Goal: Communication & Community: Participate in discussion

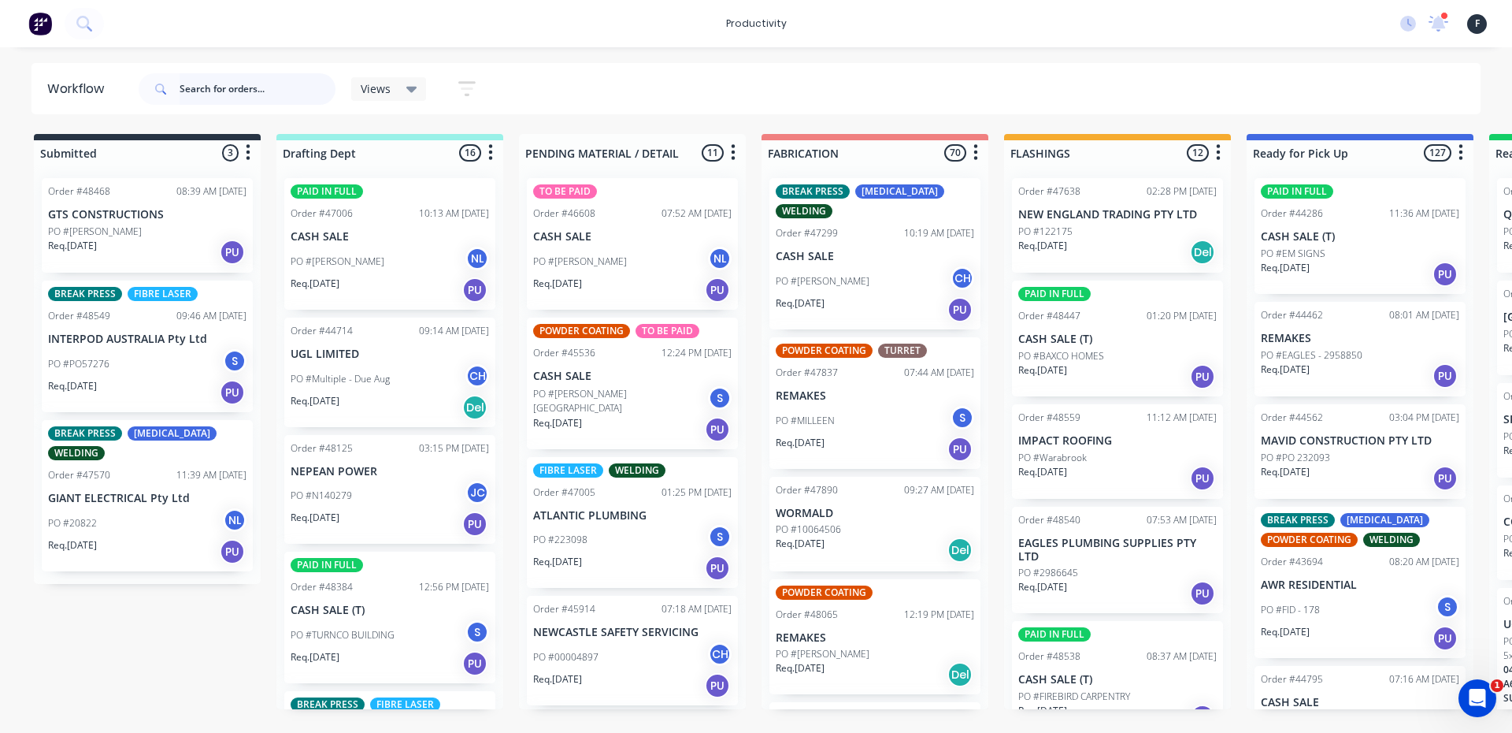
click at [209, 92] on input "text" at bounding box center [258, 89] width 156 height 32
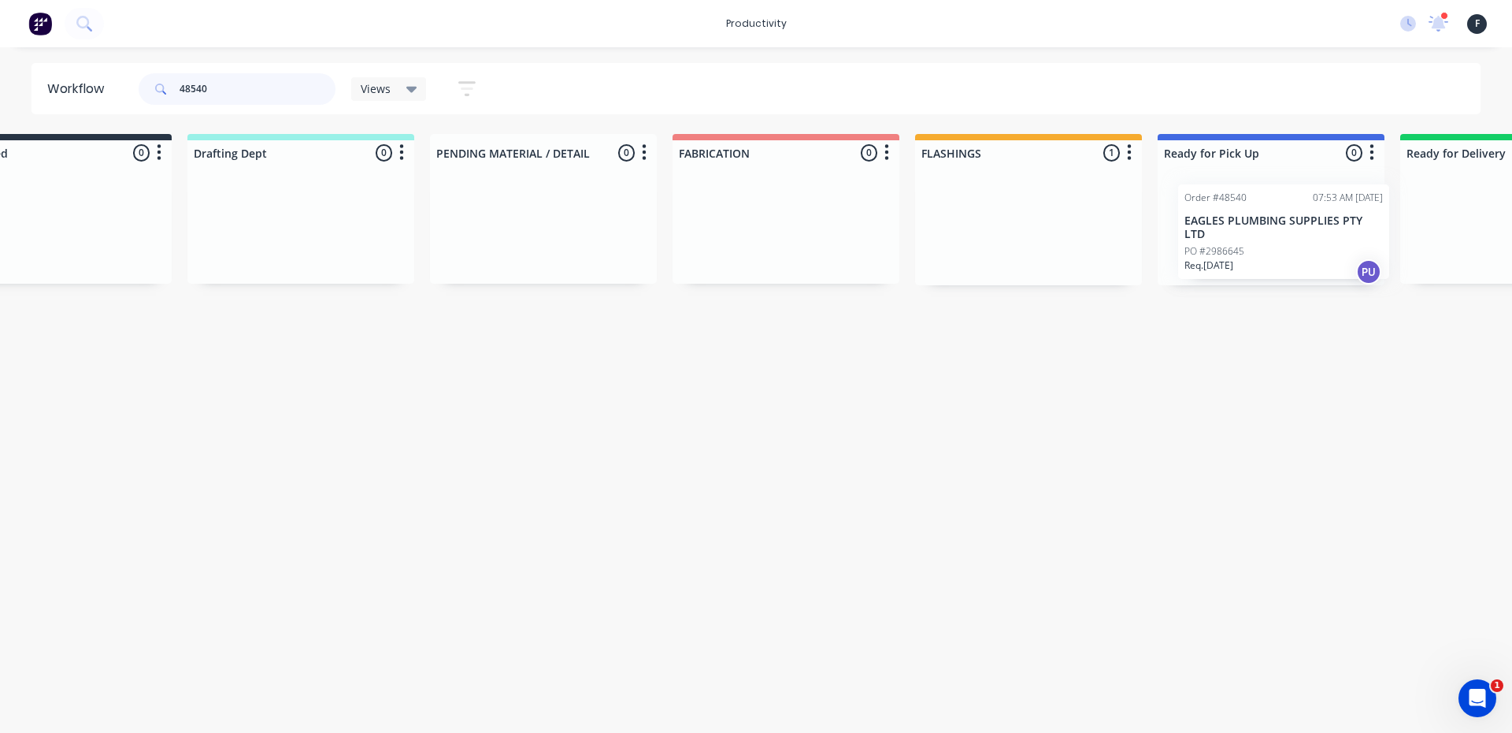
scroll to position [0, 139]
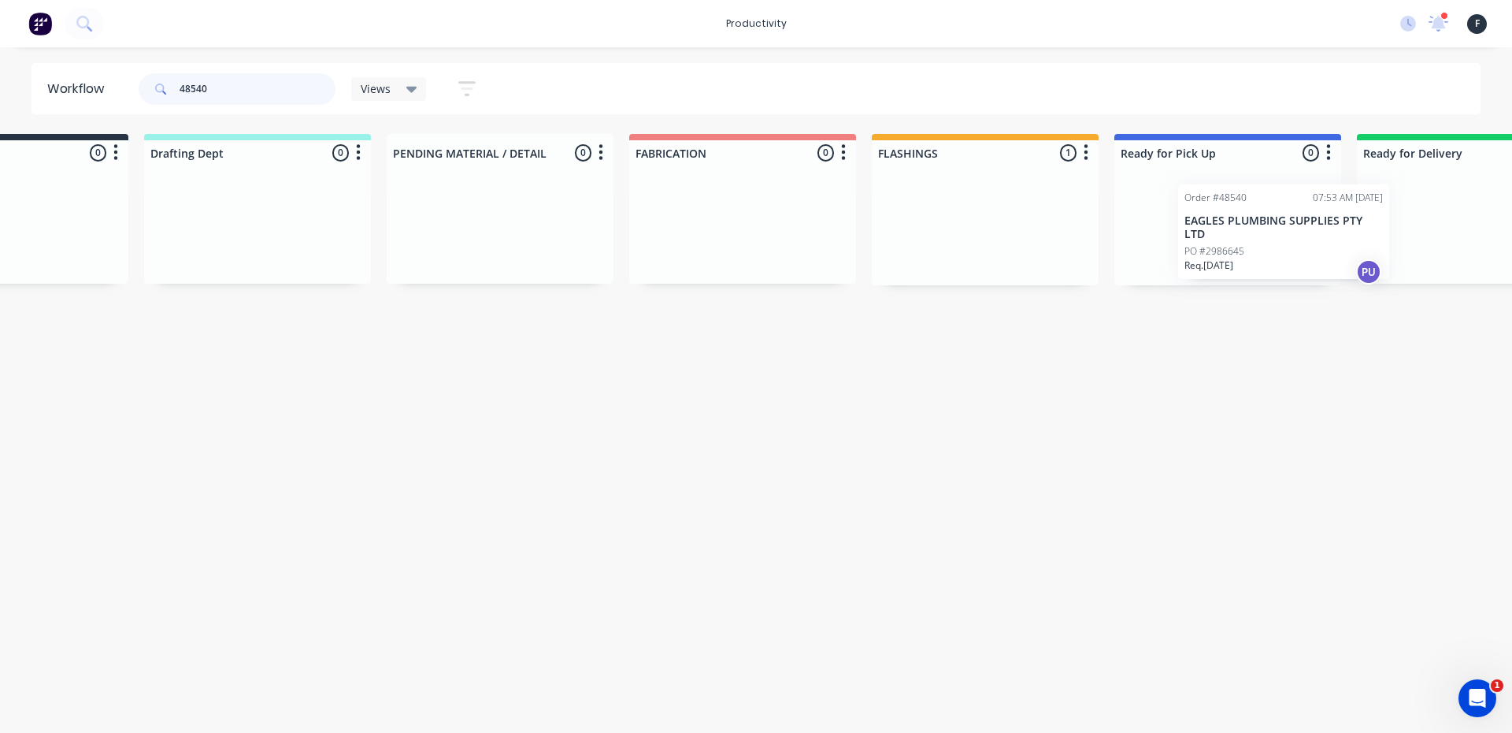
drag, startPoint x: 1062, startPoint y: 230, endPoint x: 1234, endPoint y: 236, distance: 172.6
click at [1234, 236] on div "Submitted 0 Sort By Created date Required date Order number Customer name Most …" at bounding box center [1168, 209] width 2627 height 151
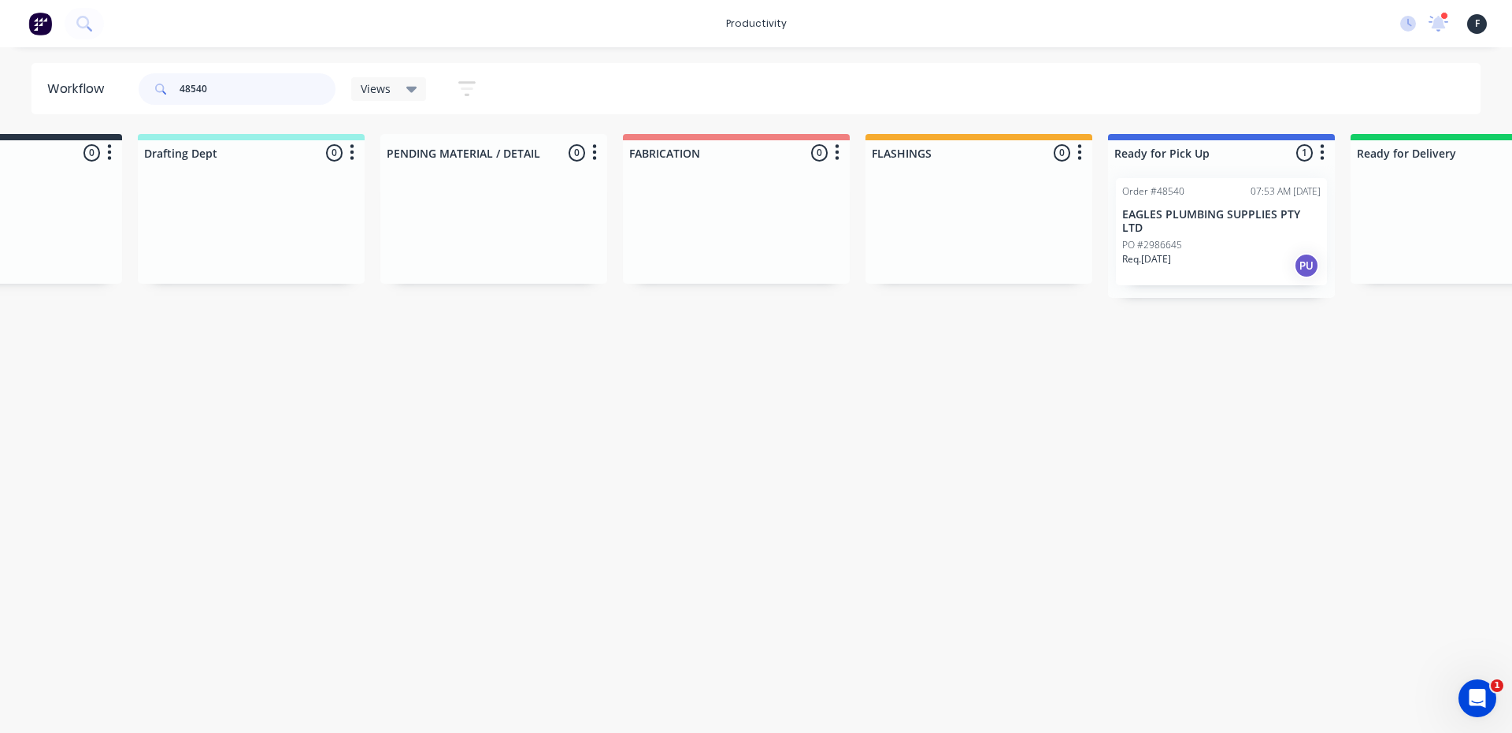
type input "48540"
click at [1234, 238] on div "PO #2986645" at bounding box center [1221, 245] width 198 height 14
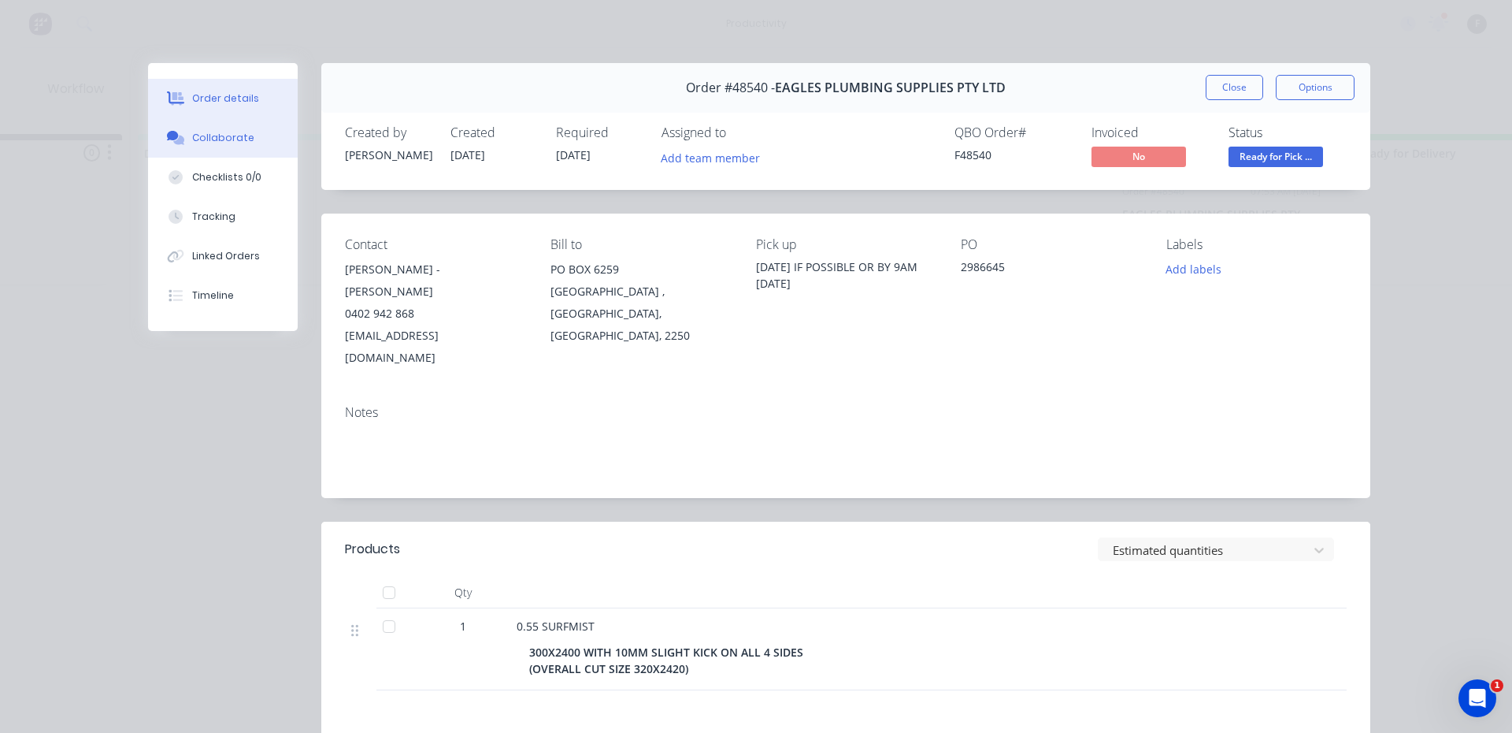
click at [226, 133] on div "Collaborate" at bounding box center [223, 138] width 62 height 14
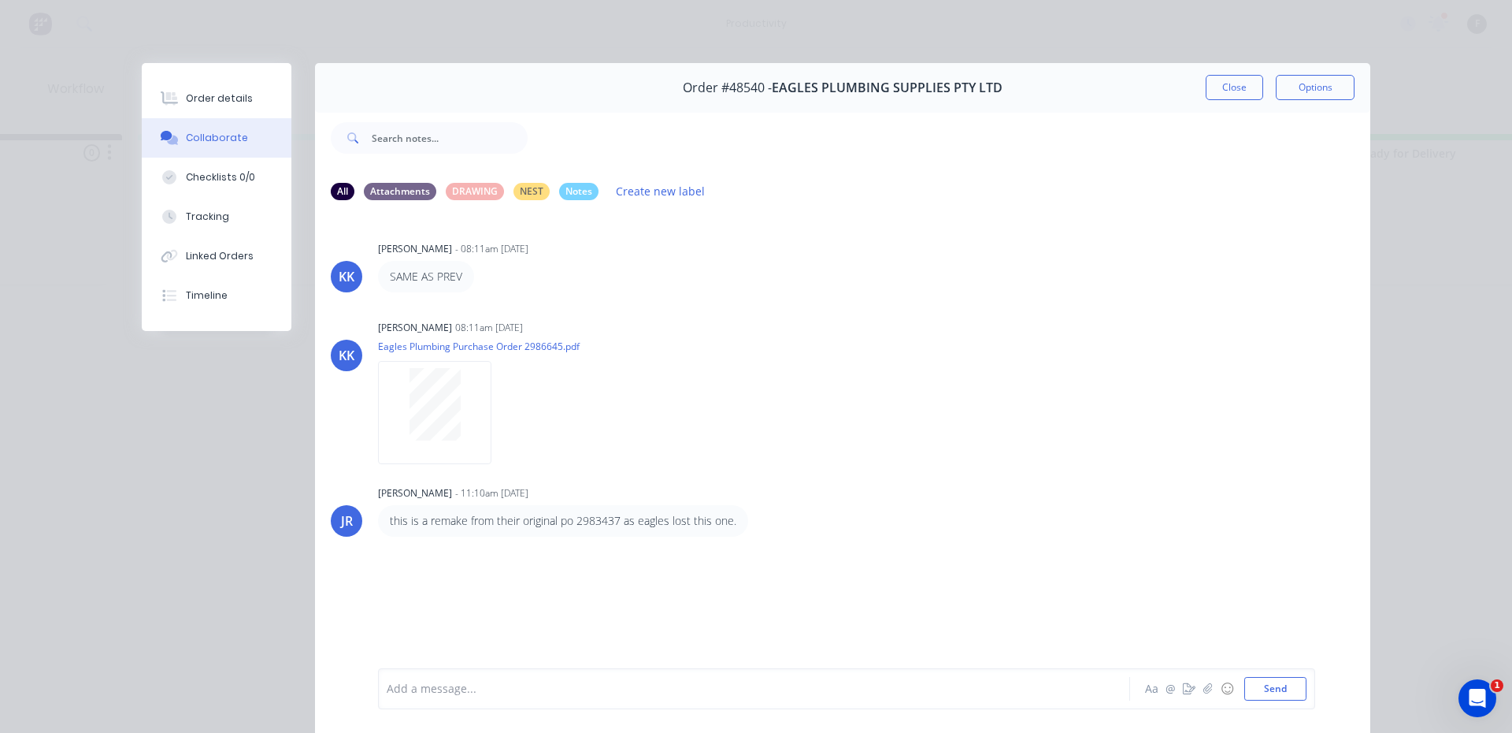
click at [439, 685] on div at bounding box center [732, 689] width 689 height 17
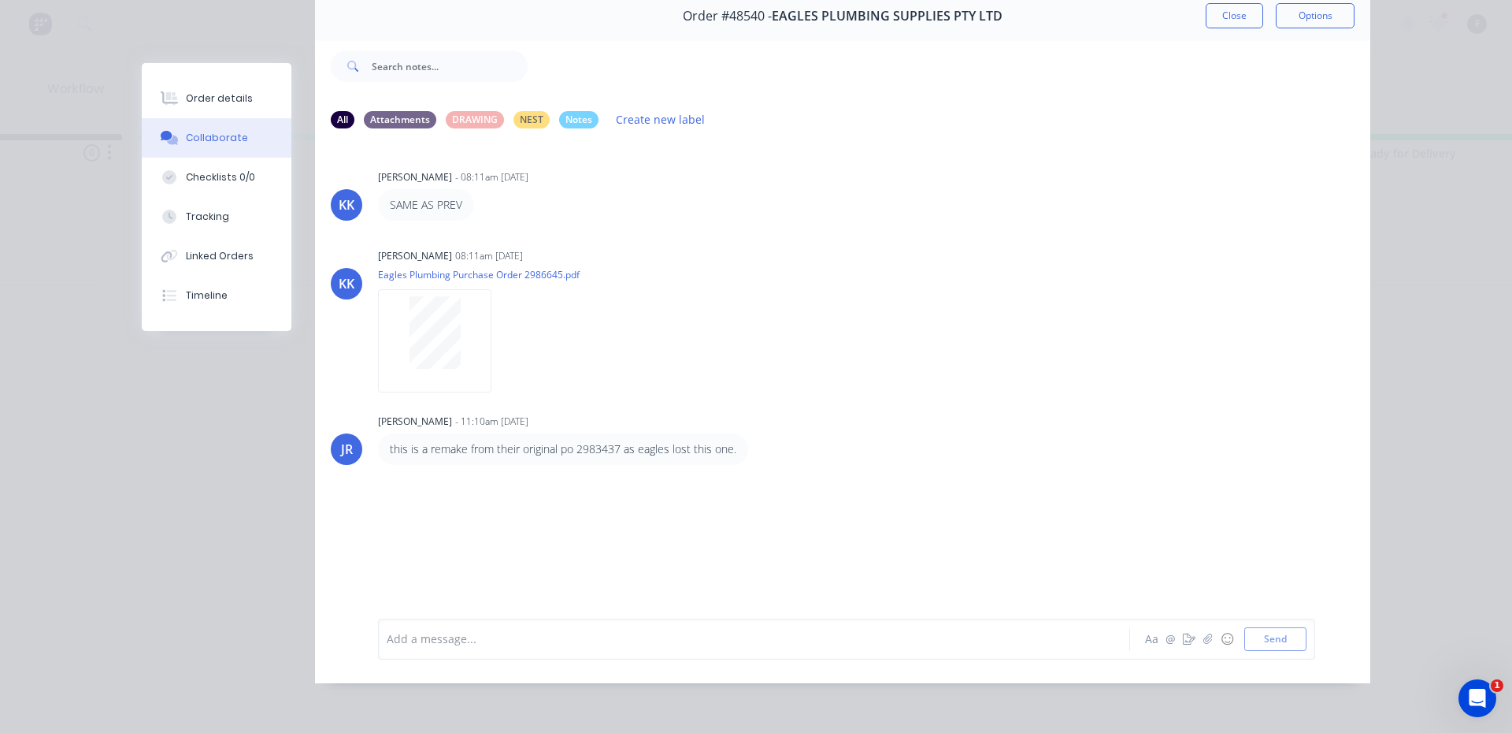
scroll to position [83, 0]
click at [1217, 10] on button "Close" at bounding box center [1234, 15] width 57 height 25
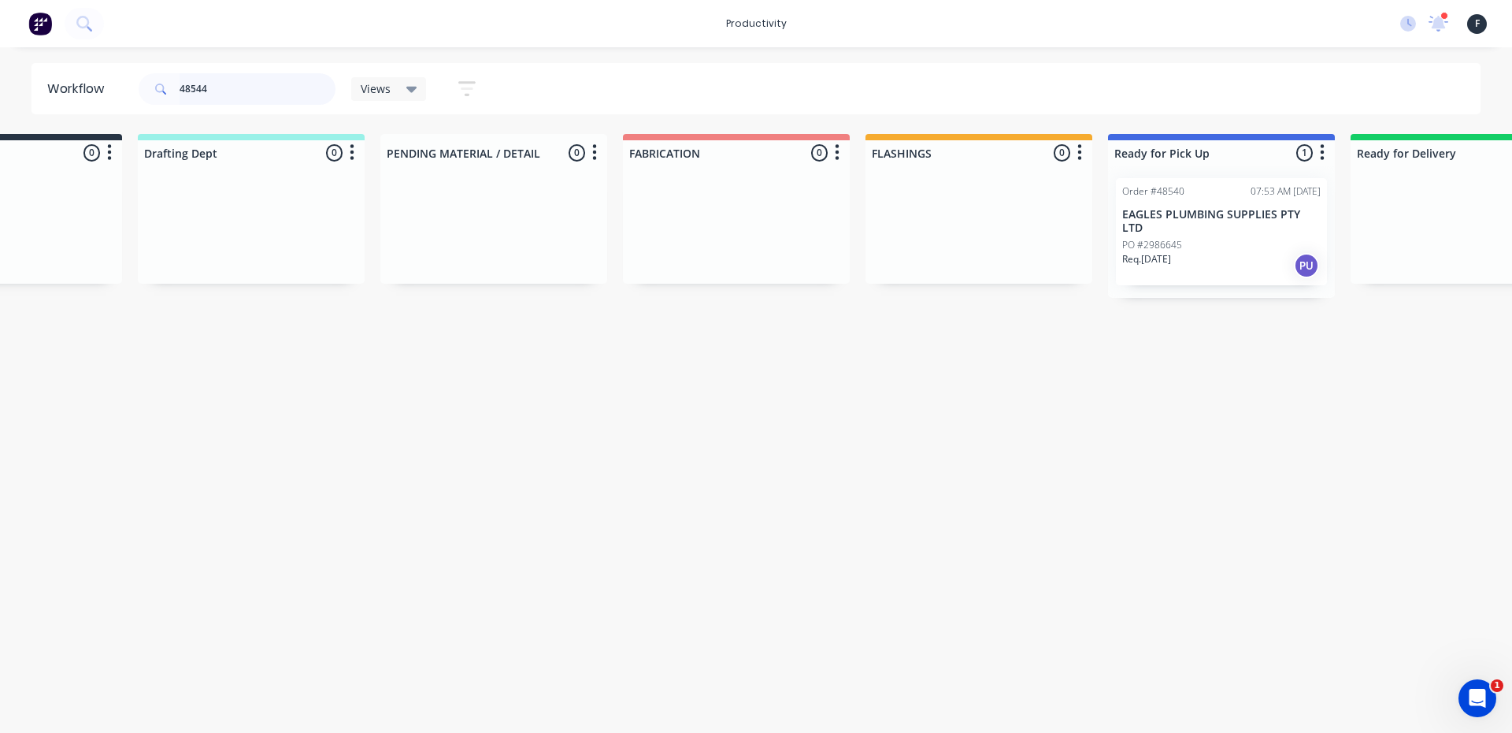
scroll to position [0, 0]
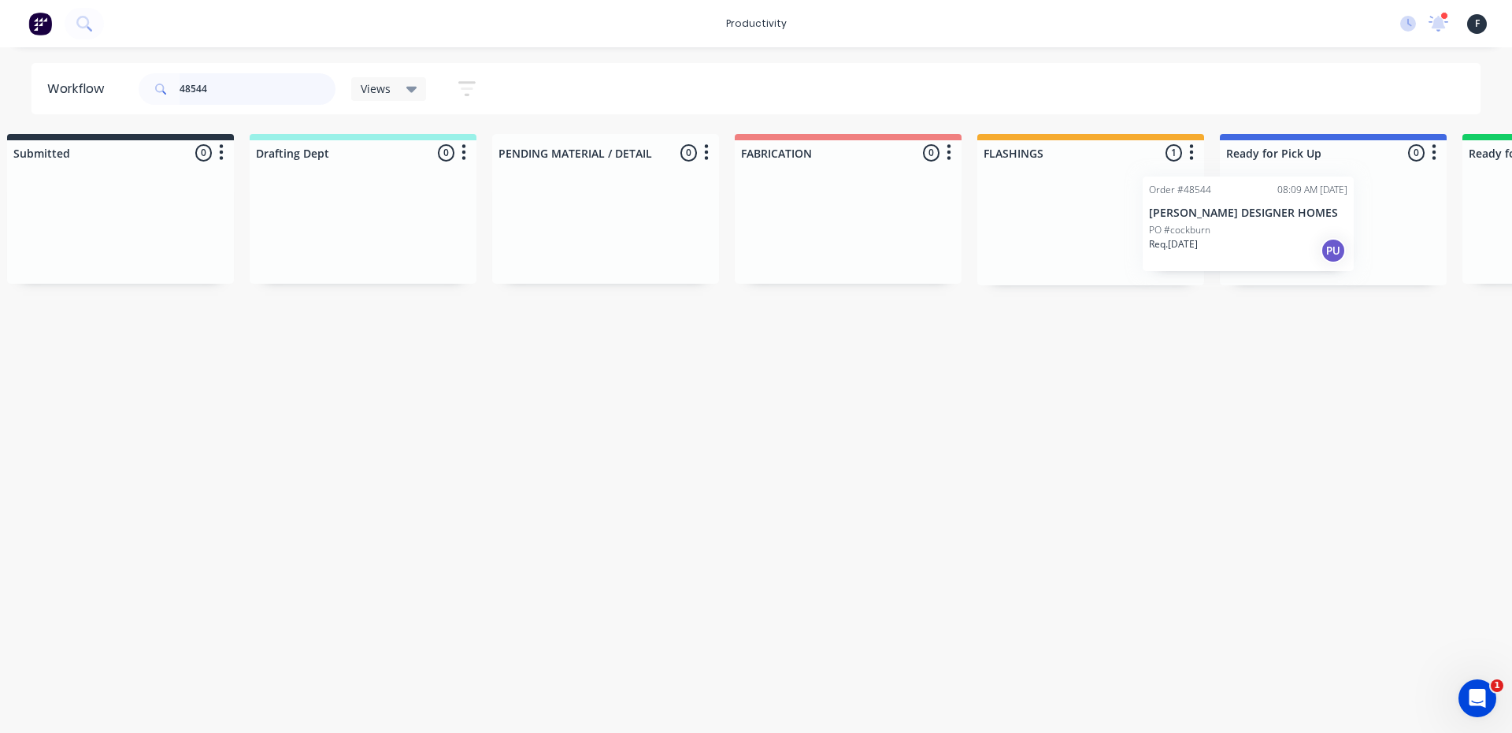
drag, startPoint x: 1189, startPoint y: 234, endPoint x: 1302, endPoint y: 232, distance: 113.4
click at [1302, 232] on div "Submitted 0 Sort By Created date Required date Order number Customer name Most …" at bounding box center [1274, 209] width 2627 height 151
type input "48544"
click at [1316, 221] on div "Order #48544 08:09 AM 14/10/25 WILLIAMS DESIGNER HOMES PO #cockburn Req. 15/10/…" at bounding box center [1331, 225] width 211 height 95
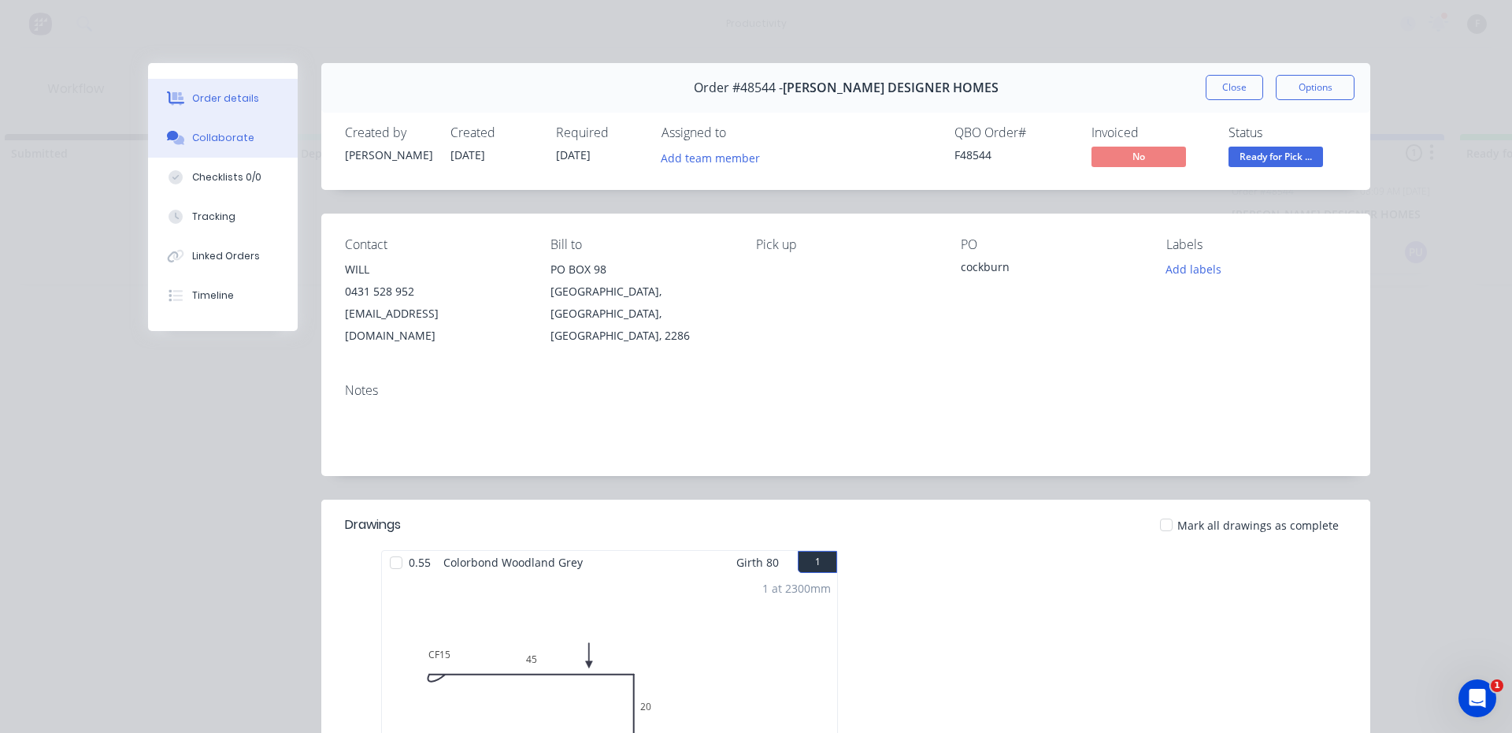
click at [244, 147] on button "Collaborate" at bounding box center [223, 137] width 150 height 39
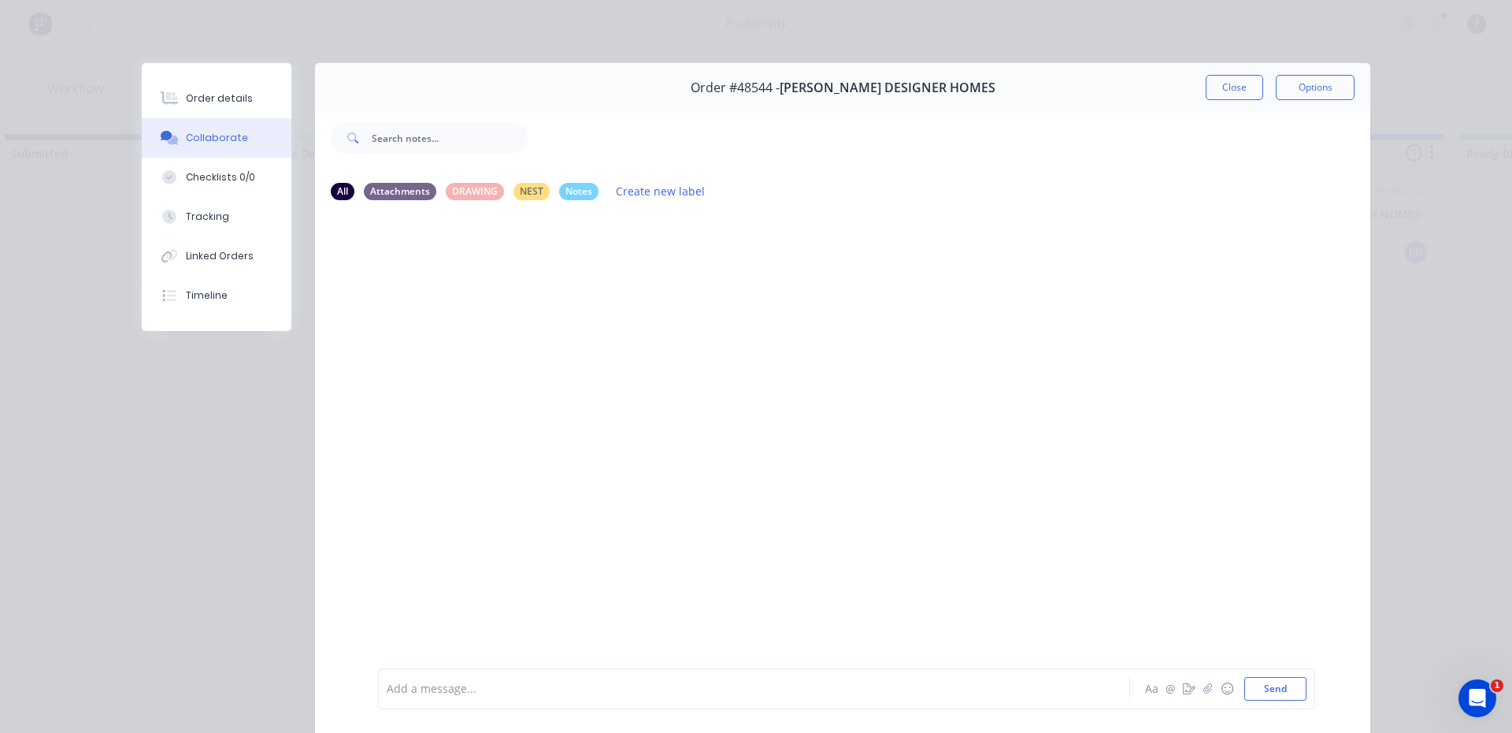
click at [414, 688] on div at bounding box center [732, 689] width 689 height 17
click at [1222, 93] on button "Close" at bounding box center [1234, 87] width 57 height 25
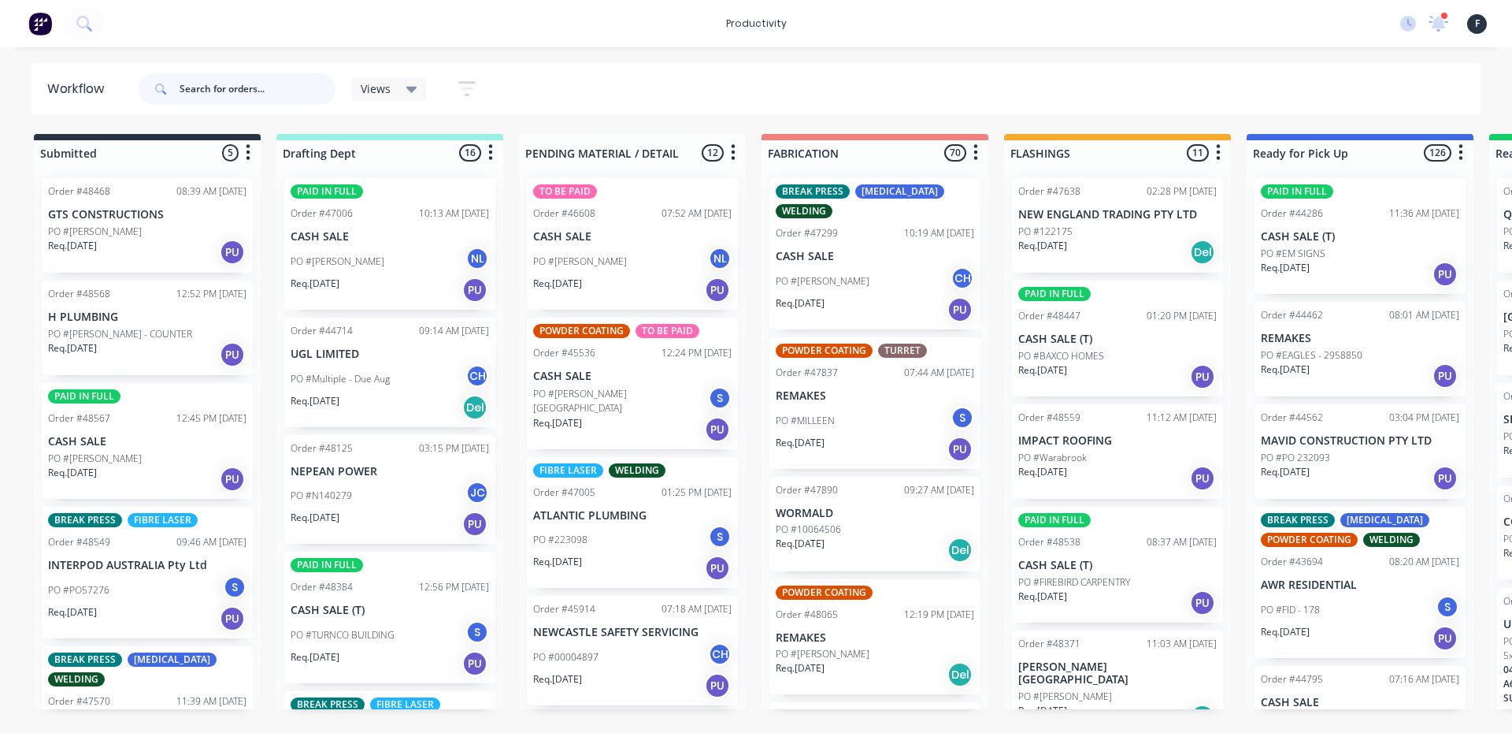
click at [231, 86] on input "text" at bounding box center [258, 89] width 156 height 32
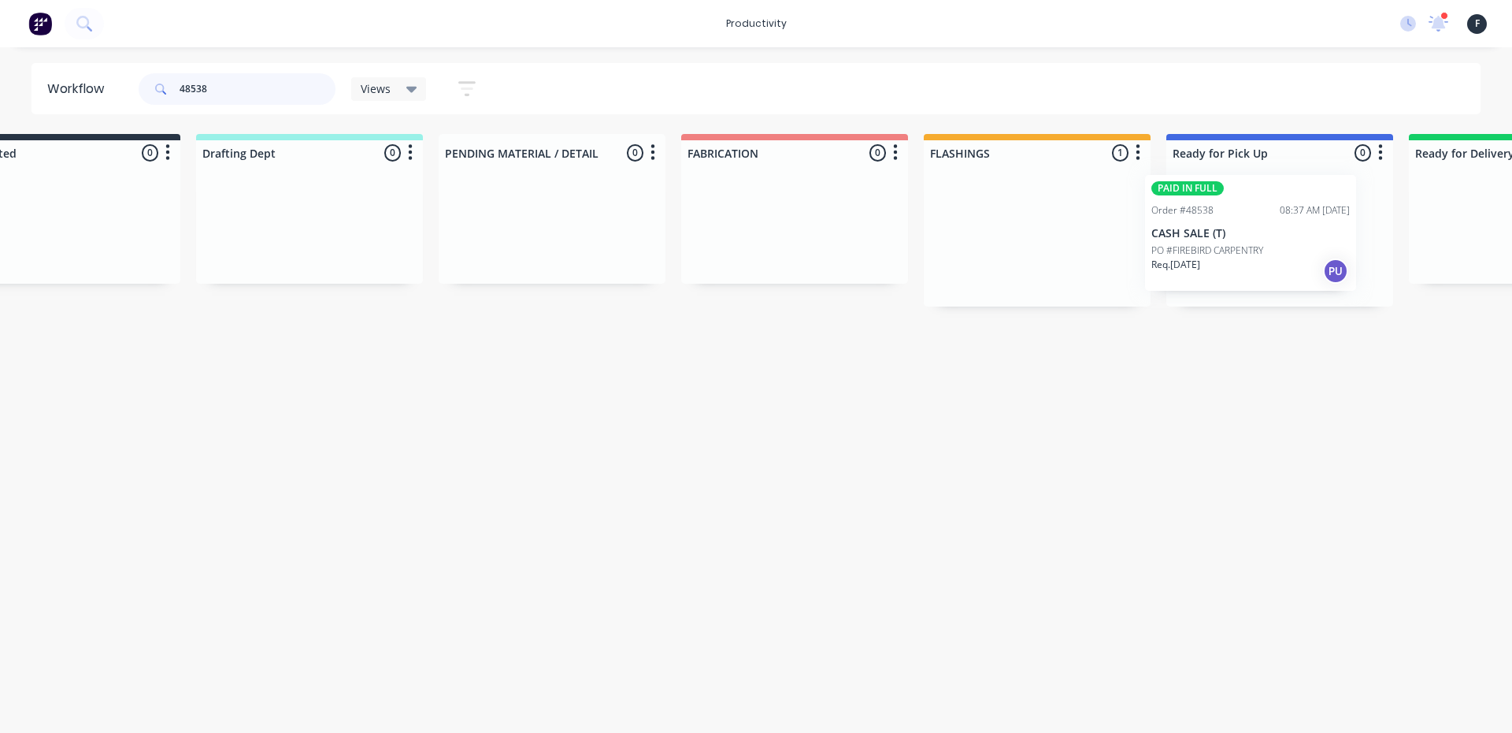
drag, startPoint x: 1055, startPoint y: 239, endPoint x: 1200, endPoint y: 236, distance: 144.2
click at [1200, 236] on div "Submitted 0 Sort By Created date Required date Order number Customer name Most …" at bounding box center [1221, 220] width 2627 height 172
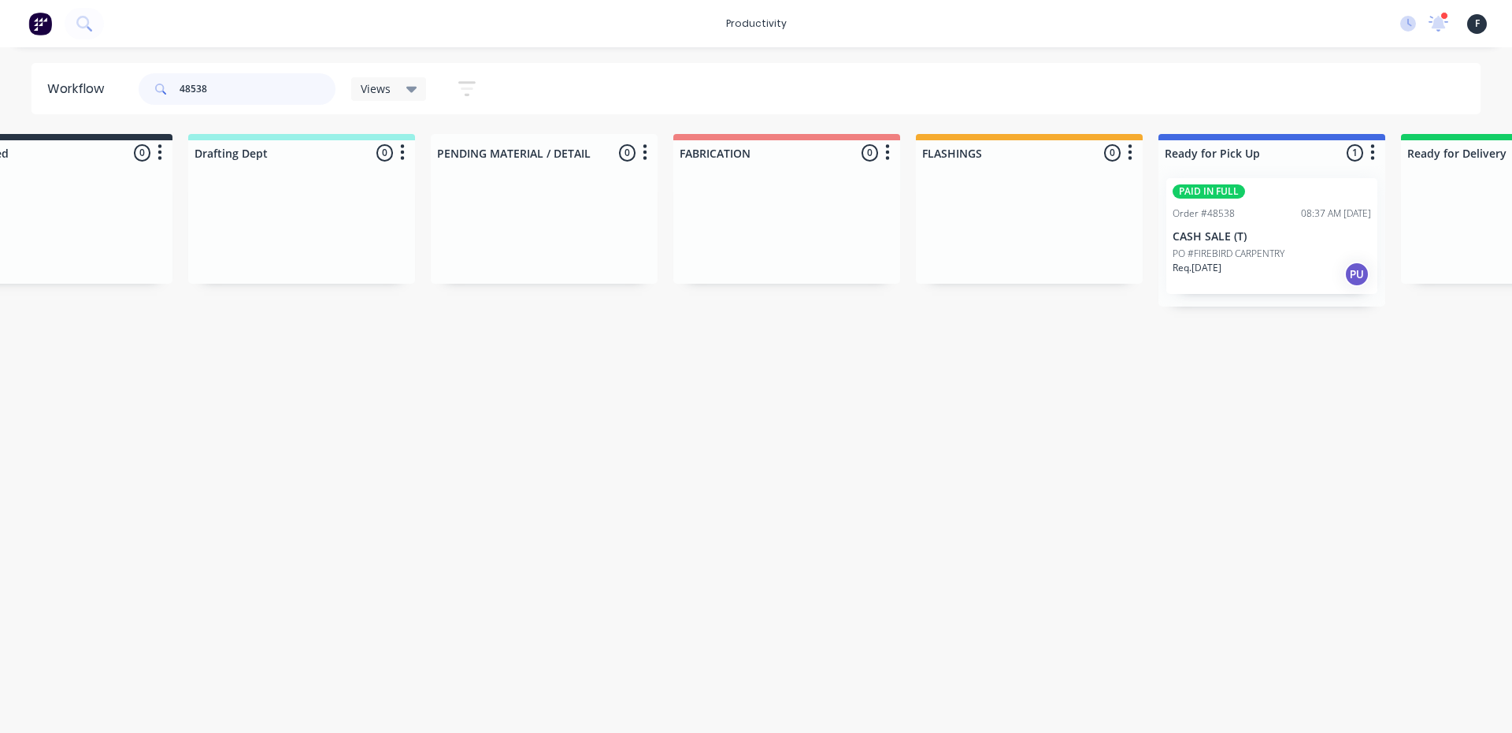
type input "48538"
click at [1214, 233] on p "CASH SALE (T)" at bounding box center [1272, 236] width 198 height 13
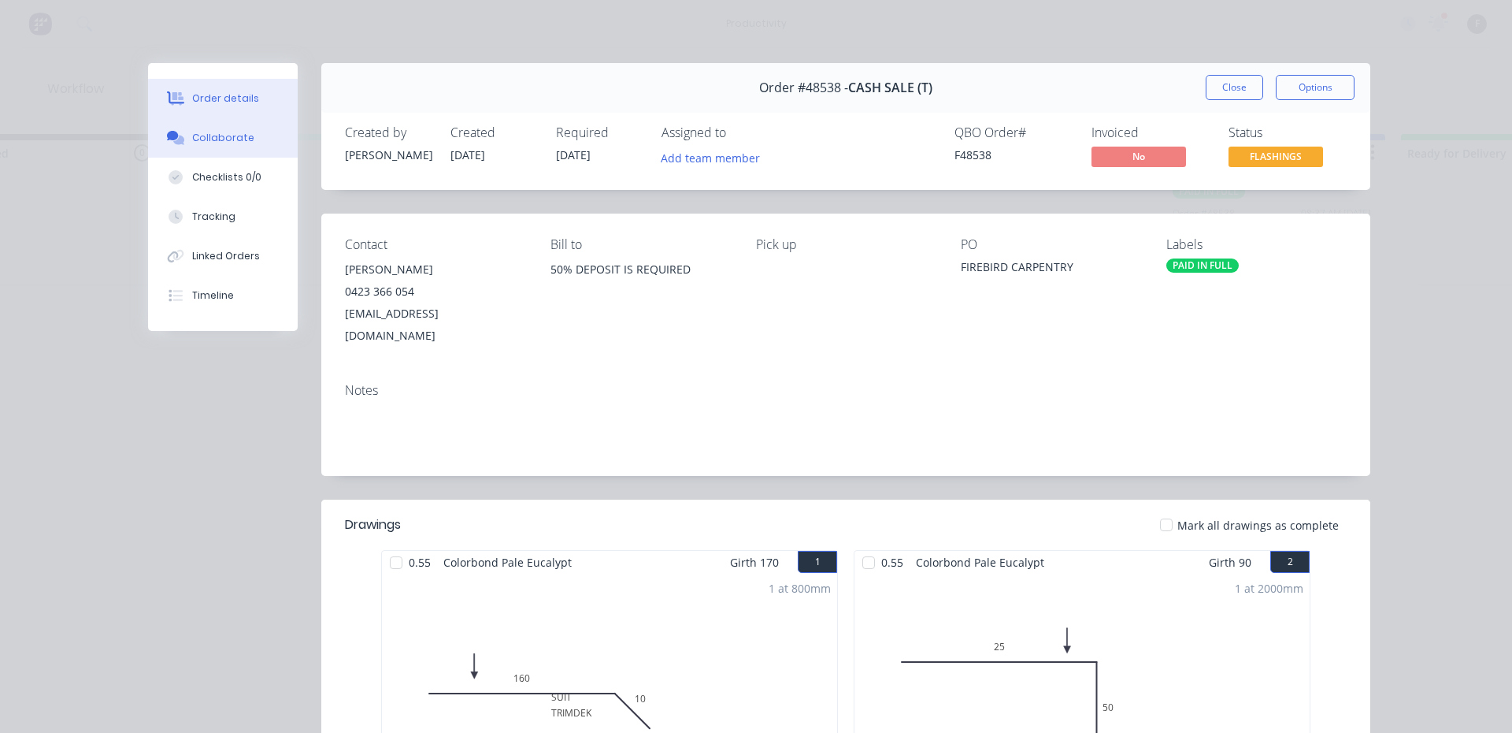
click at [197, 137] on div "Collaborate" at bounding box center [223, 138] width 62 height 14
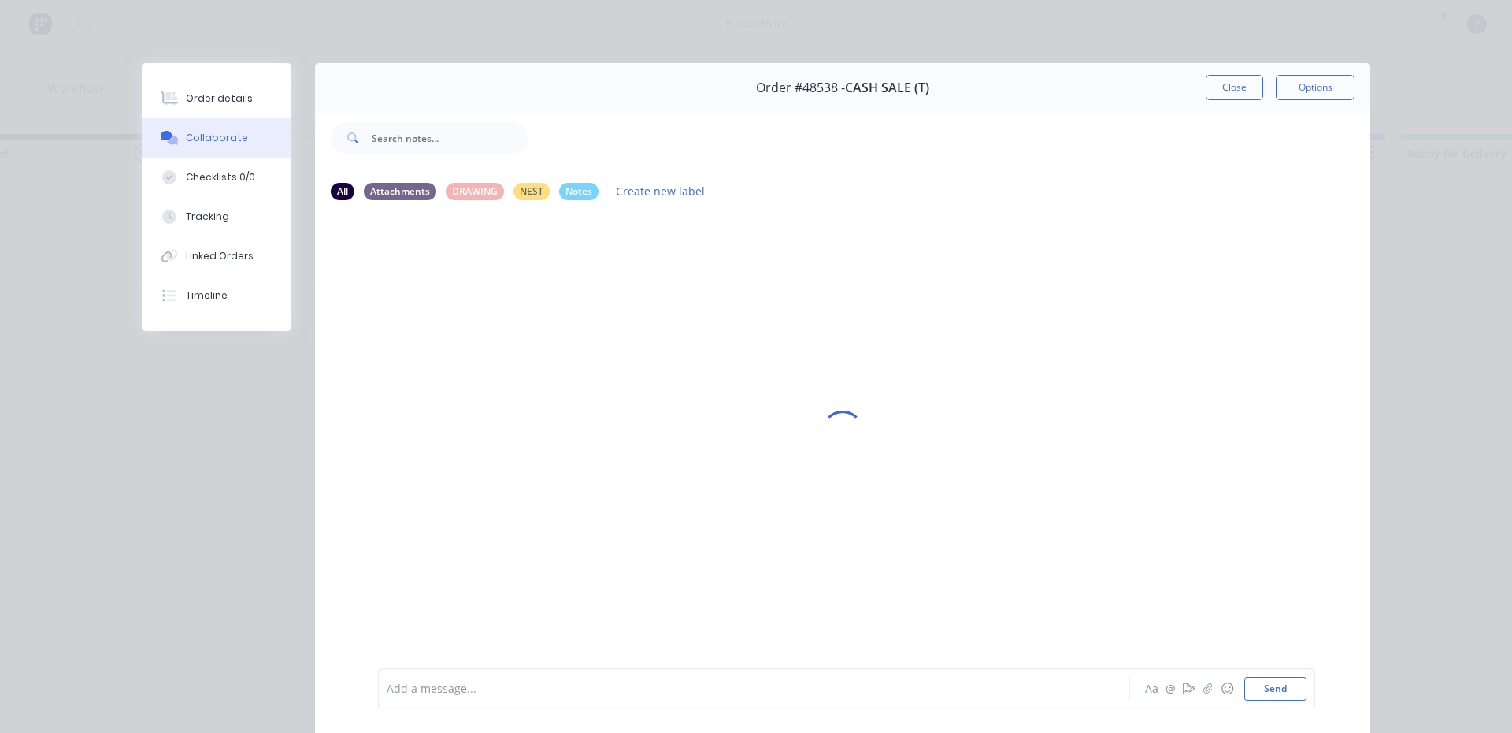
click at [452, 695] on div at bounding box center [732, 689] width 689 height 17
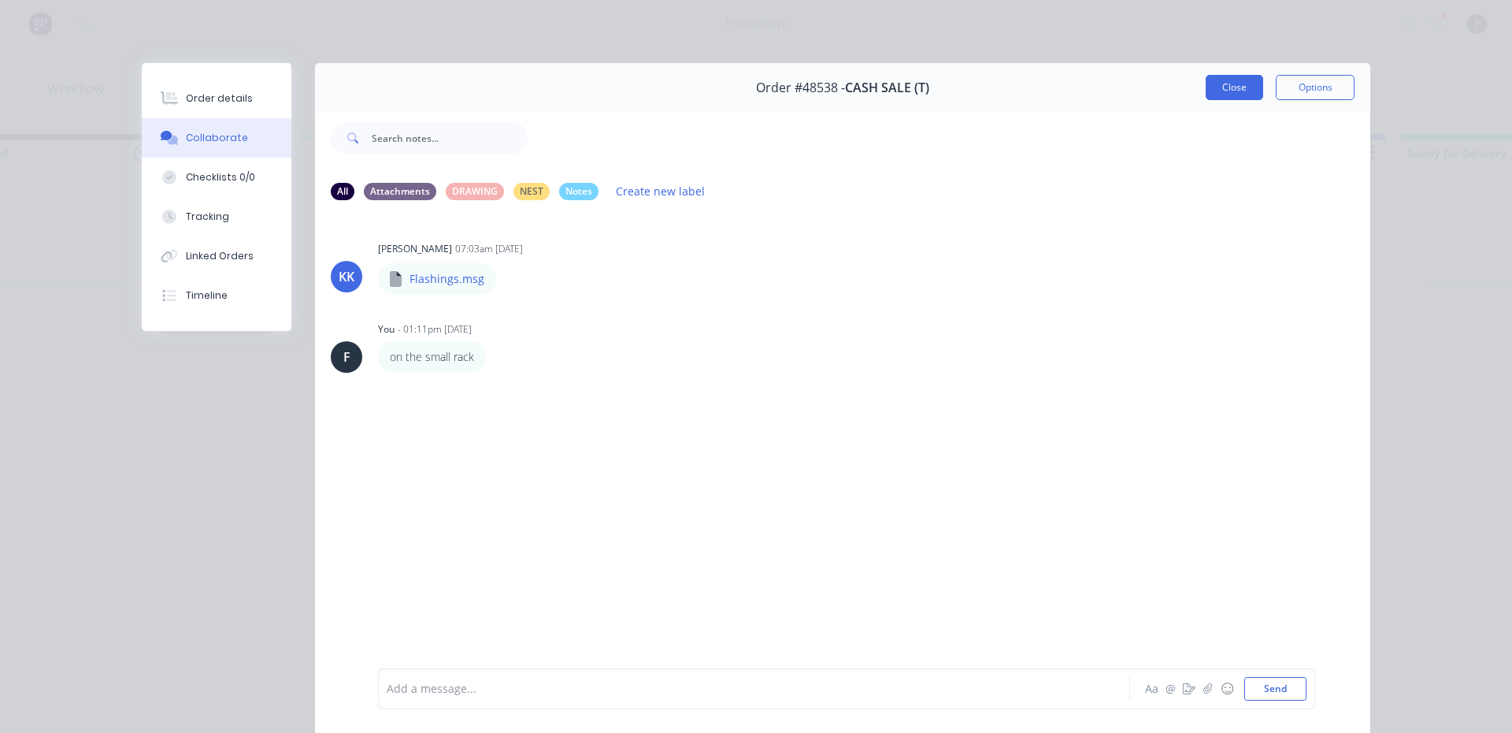
click at [1232, 83] on button "Close" at bounding box center [1234, 87] width 57 height 25
